Goal: Information Seeking & Learning: Learn about a topic

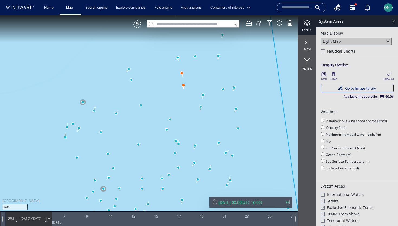
click at [105, 93] on canvas "Map" at bounding box center [199, 118] width 398 height 206
click at [147, 85] on canvas "Map" at bounding box center [199, 118] width 398 height 206
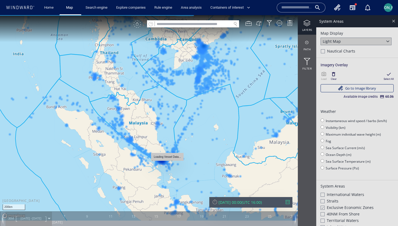
click at [394, 20] on div at bounding box center [394, 21] width 6 height 6
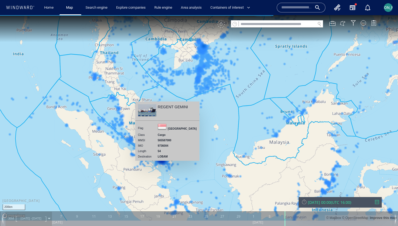
click at [134, 116] on canvas "Map" at bounding box center [199, 118] width 398 height 206
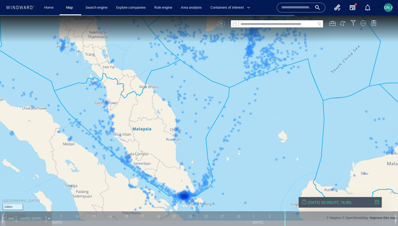
drag, startPoint x: 134, startPoint y: 116, endPoint x: 146, endPoint y: 95, distance: 24.0
click at [146, 95] on canvas "Map" at bounding box center [199, 118] width 398 height 206
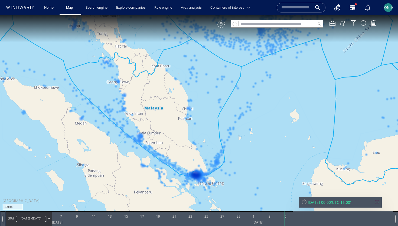
click at [221, 23] on div "VM" at bounding box center [221, 24] width 8 height 8
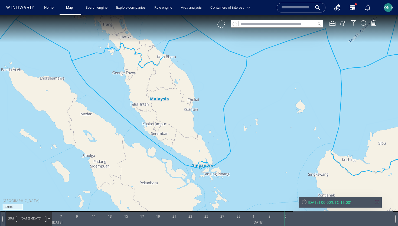
drag, startPoint x: 171, startPoint y: 115, endPoint x: 141, endPoint y: 120, distance: 30.2
click at [141, 120] on canvas "Map" at bounding box center [199, 118] width 398 height 206
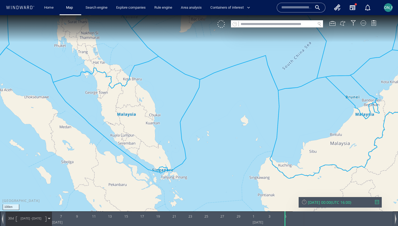
drag, startPoint x: 141, startPoint y: 120, endPoint x: 128, endPoint y: 117, distance: 13.3
click at [128, 117] on canvas "Map" at bounding box center [199, 118] width 398 height 206
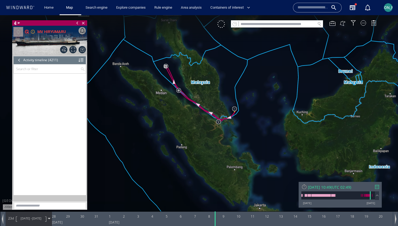
scroll to position [59238, 0]
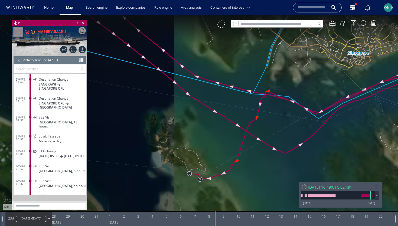
drag, startPoint x: 257, startPoint y: 102, endPoint x: 214, endPoint y: 111, distance: 44.1
click at [214, 111] on canvas "Map" at bounding box center [199, 118] width 398 height 206
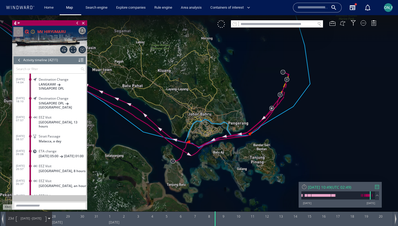
drag, startPoint x: 302, startPoint y: 57, endPoint x: 258, endPoint y: 109, distance: 67.6
click at [258, 109] on canvas "Map" at bounding box center [199, 118] width 398 height 206
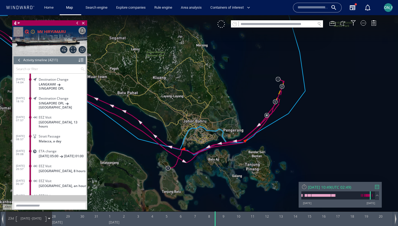
click at [19, 60] on div at bounding box center [19, 60] width 6 height 8
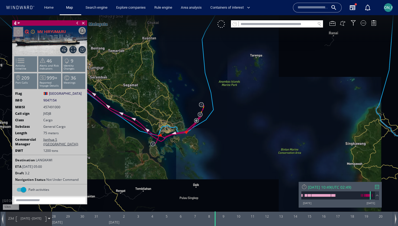
drag, startPoint x: 144, startPoint y: 87, endPoint x: 190, endPoint y: 123, distance: 58.9
click at [190, 123] on canvas "Map" at bounding box center [199, 118] width 398 height 206
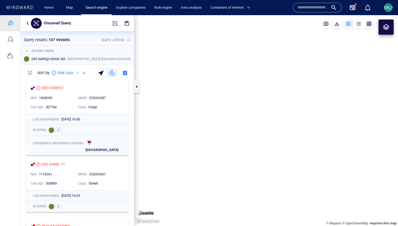
scroll to position [149, 113]
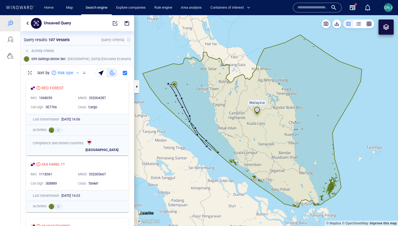
drag, startPoint x: 0, startPoint y: 15, endPoint x: 203, endPoint y: 85, distance: 214.7
click at [203, 85] on canvas "Map" at bounding box center [266, 120] width 264 height 211
